Goal: Transaction & Acquisition: Purchase product/service

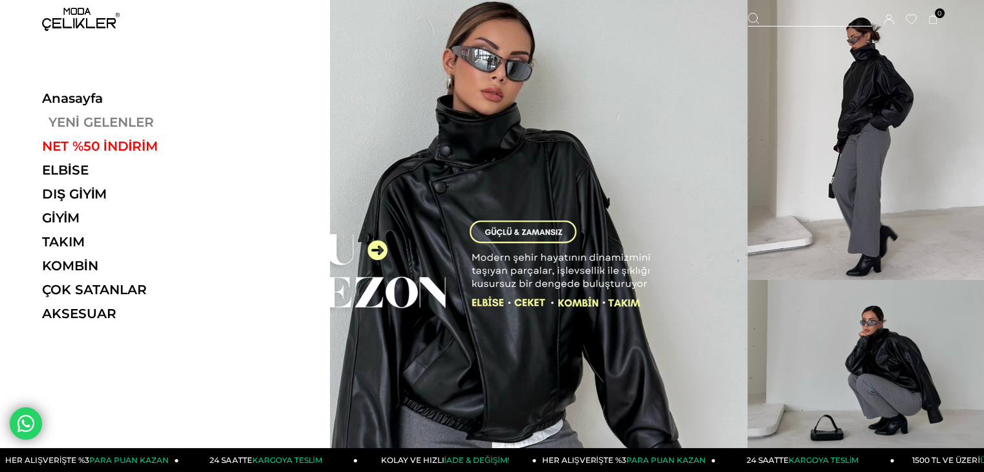
click at [106, 122] on link "YENİ GELENLER" at bounding box center [131, 122] width 178 height 16
click at [94, 120] on link "YENİ GELENLER" at bounding box center [131, 122] width 178 height 16
click at [95, 120] on link "YENİ GELENLER" at bounding box center [131, 122] width 178 height 16
click at [96, 120] on link "YENİ GELENLER" at bounding box center [131, 122] width 178 height 16
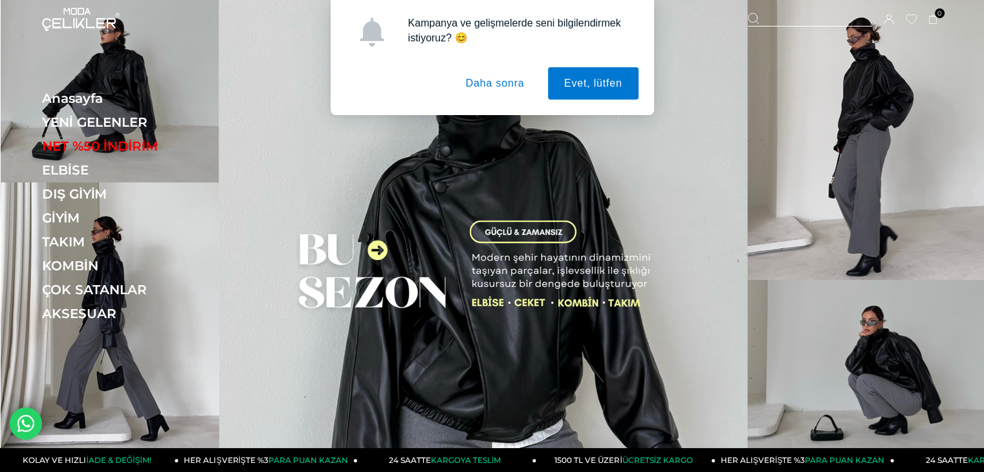
click at [516, 83] on button "Daha sonra" at bounding box center [495, 83] width 91 height 32
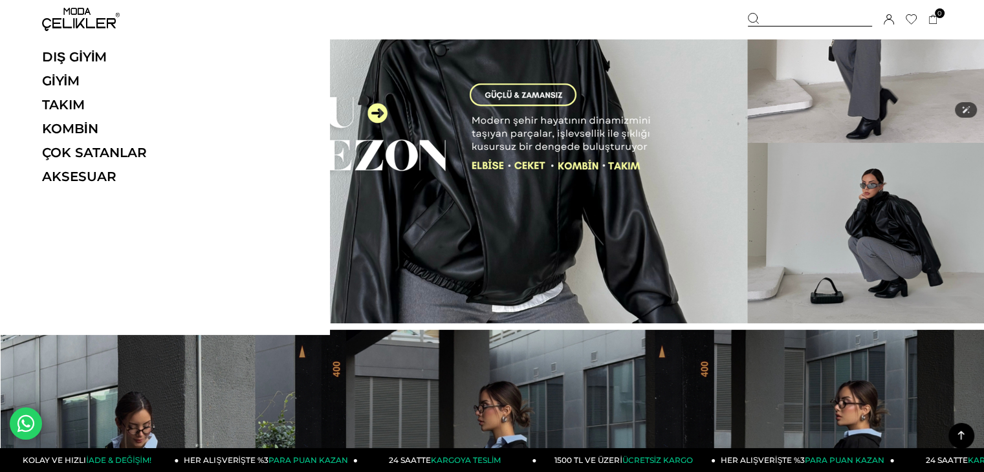
scroll to position [65, 0]
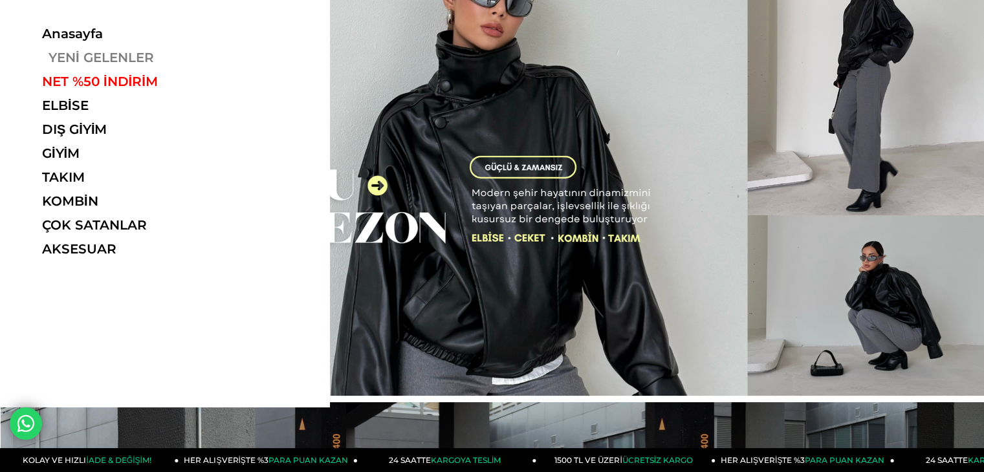
click at [85, 53] on link "YENİ GELENLER" at bounding box center [131, 58] width 178 height 16
click at [103, 78] on link "NET %50 İNDİRİM" at bounding box center [131, 82] width 178 height 16
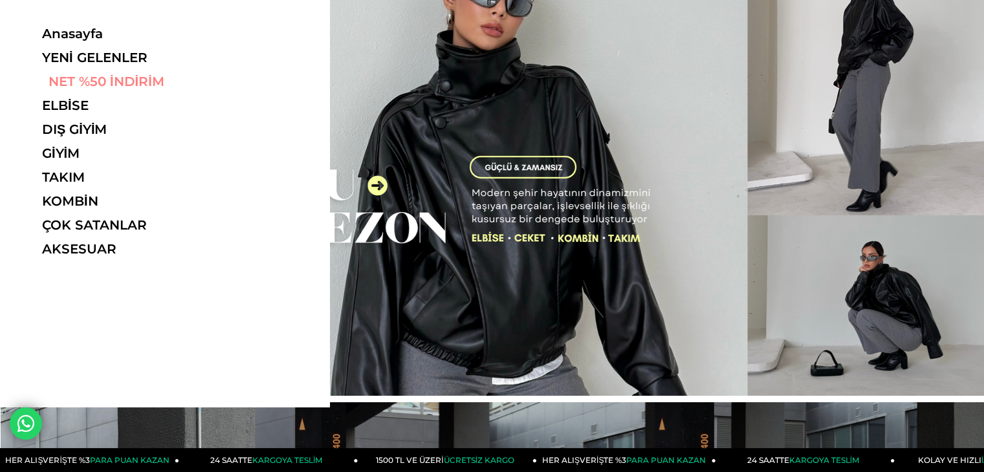
click at [103, 78] on link "NET %50 İNDİRİM" at bounding box center [131, 82] width 178 height 16
click at [65, 96] on ul "Anasayfa YENİ GELENLER NET %50 İNDİRİM ELBİSE ELBİSE Tüm Elbiseler Yazlık Elbis…" at bounding box center [131, 145] width 178 height 239
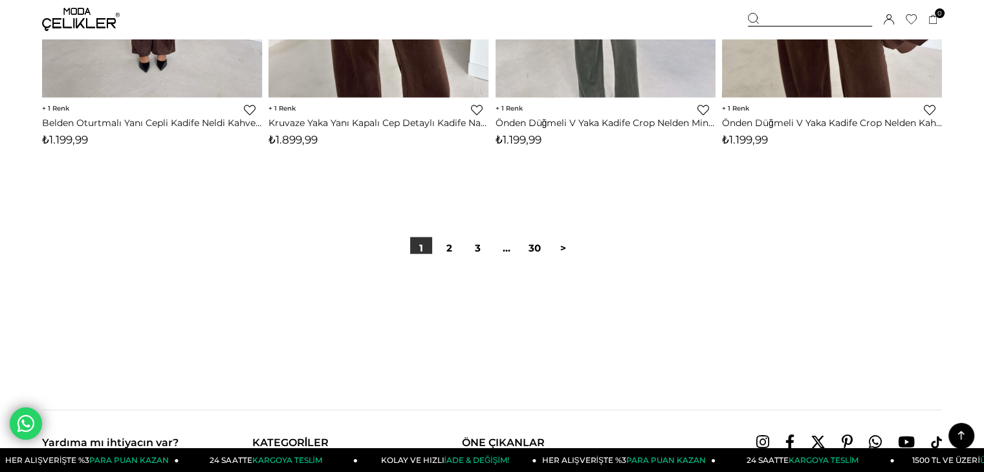
scroll to position [8150, 0]
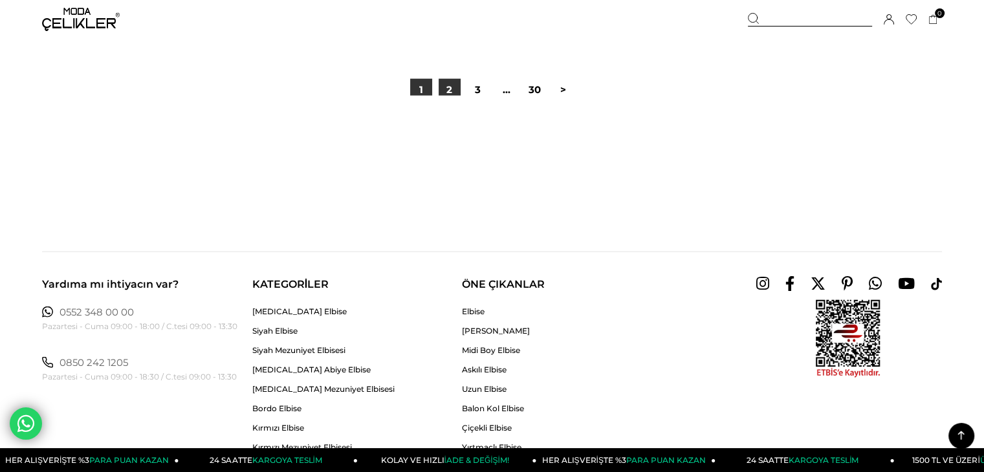
click at [455, 87] on link "2" at bounding box center [450, 90] width 22 height 22
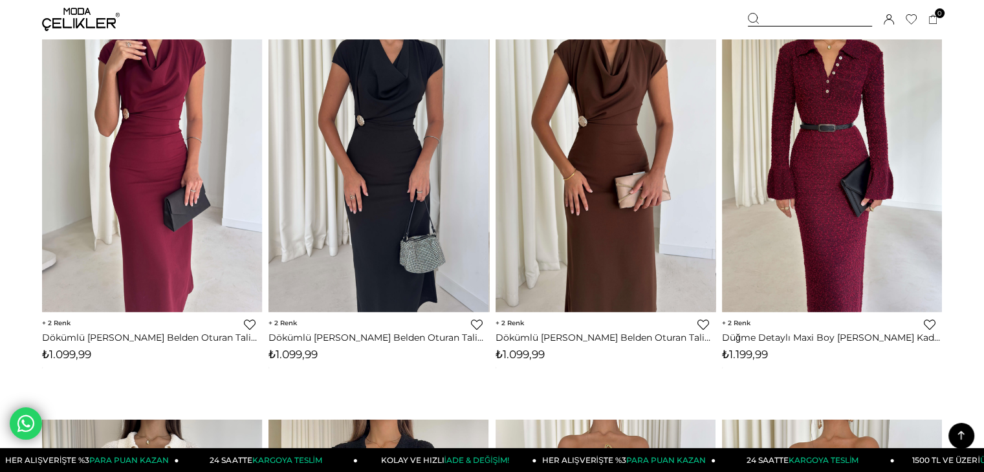
scroll to position [2911, 0]
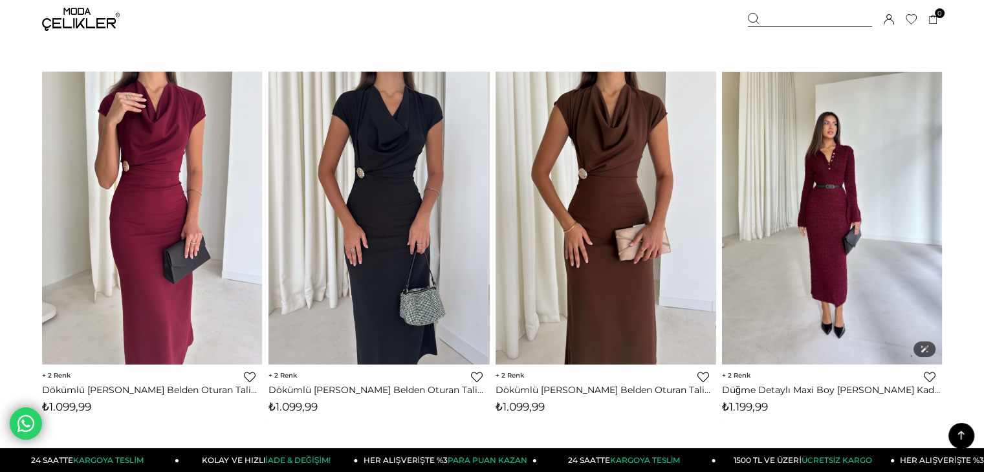
click at [796, 243] on img at bounding box center [832, 218] width 220 height 293
